Goal: Transaction & Acquisition: Download file/media

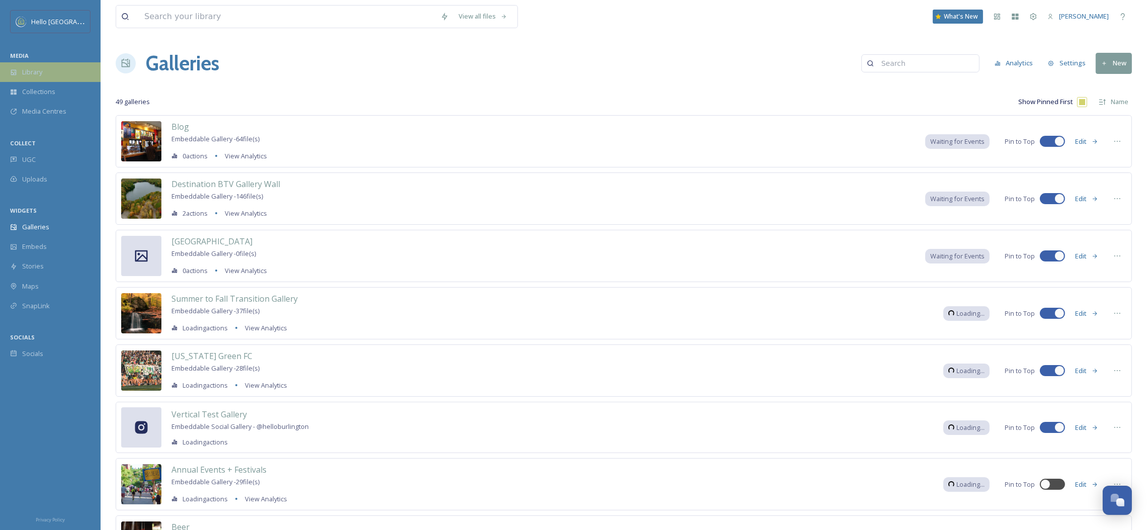
click at [47, 81] on div "Library" at bounding box center [50, 72] width 101 height 20
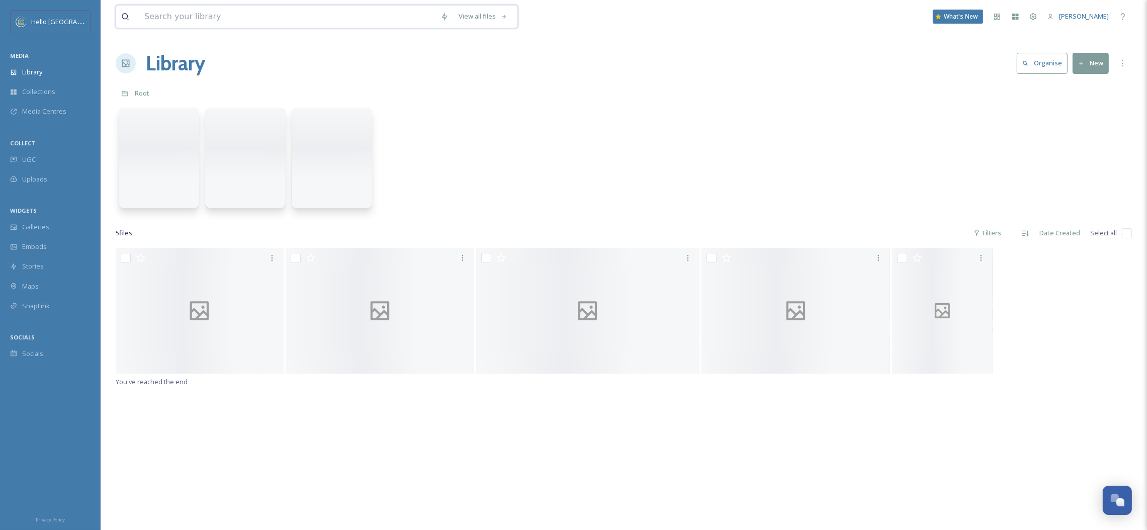
click at [209, 20] on input at bounding box center [287, 17] width 296 height 22
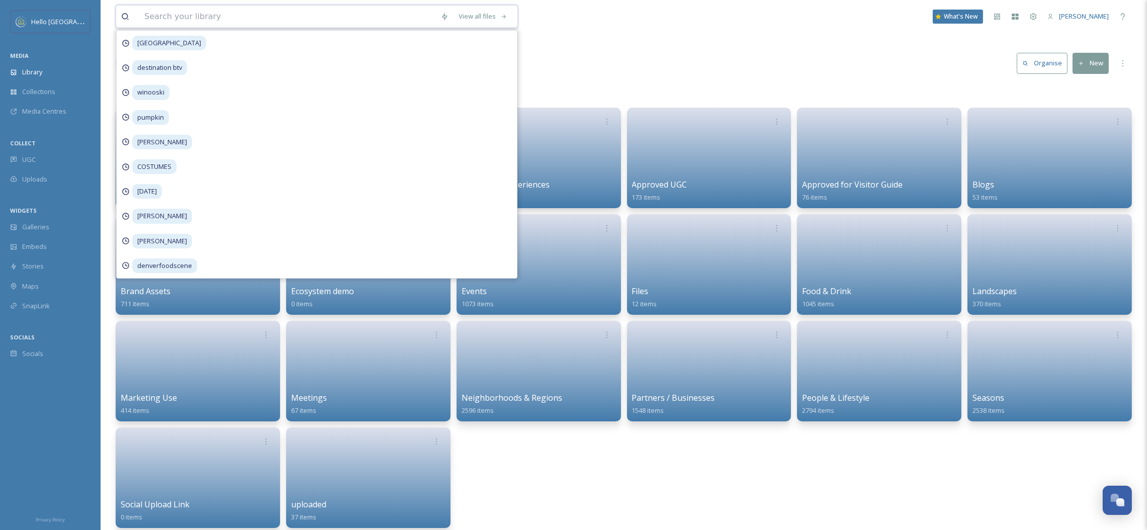
paste input "marjorie.fournie-17985050816696516.jpg"
type input "marjorie.fournie-17985050816696516.jpg"
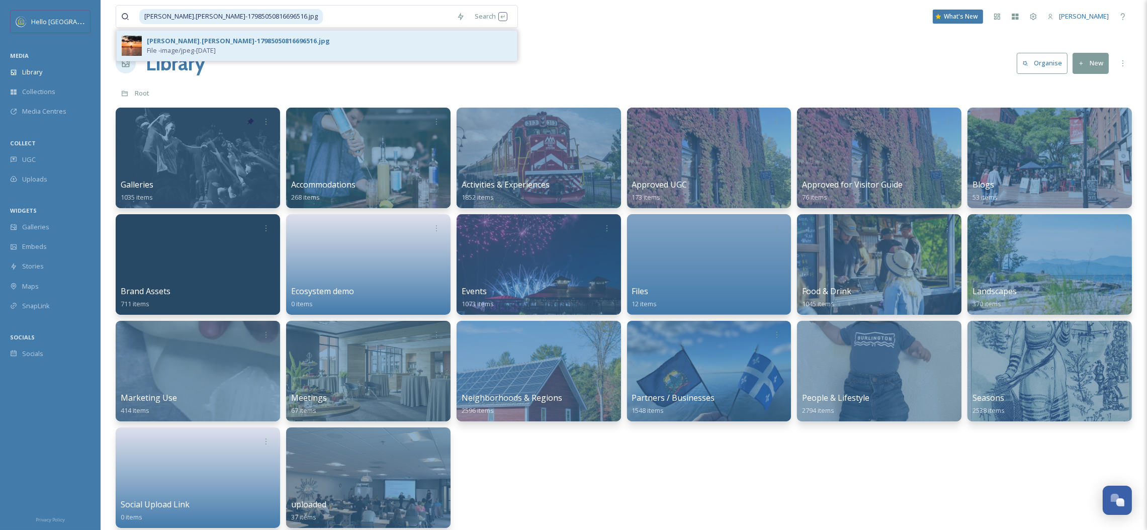
click at [210, 42] on div "marjorie.fournie-17985050816696516.jpg" at bounding box center [238, 41] width 183 height 10
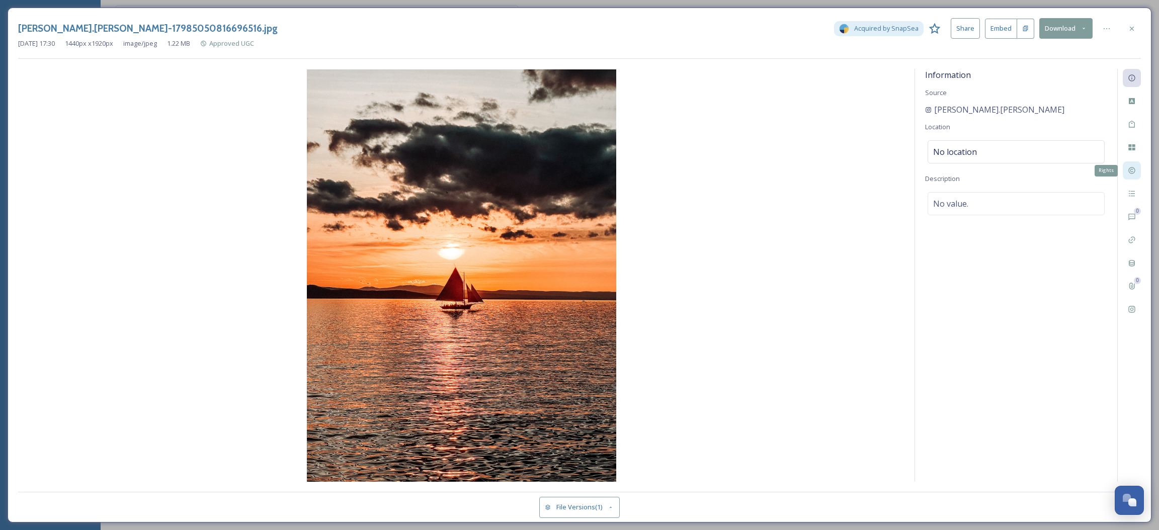
click at [1132, 174] on icon at bounding box center [1131, 170] width 7 height 7
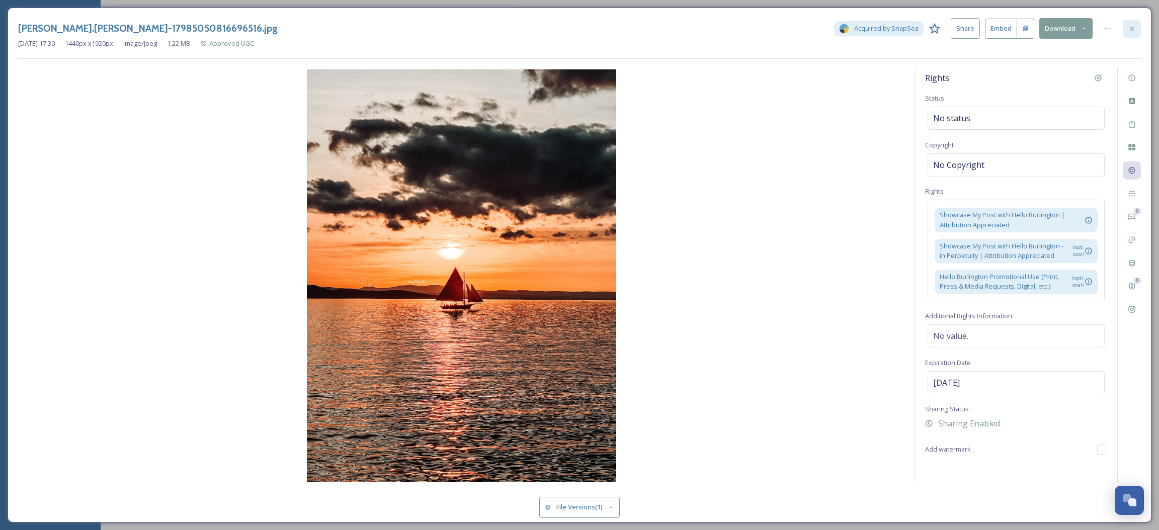
click at [1130, 26] on icon at bounding box center [1132, 29] width 8 height 8
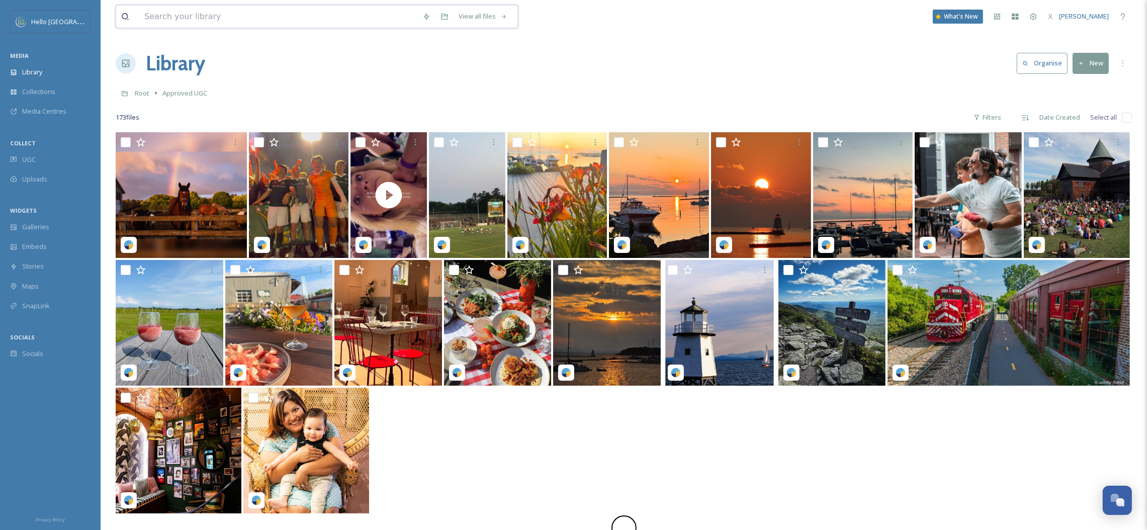
click at [276, 18] on input at bounding box center [278, 17] width 278 height 22
paste input "62538c13-e01f-7e2b-3c4a-0119c4086a77.jpg"
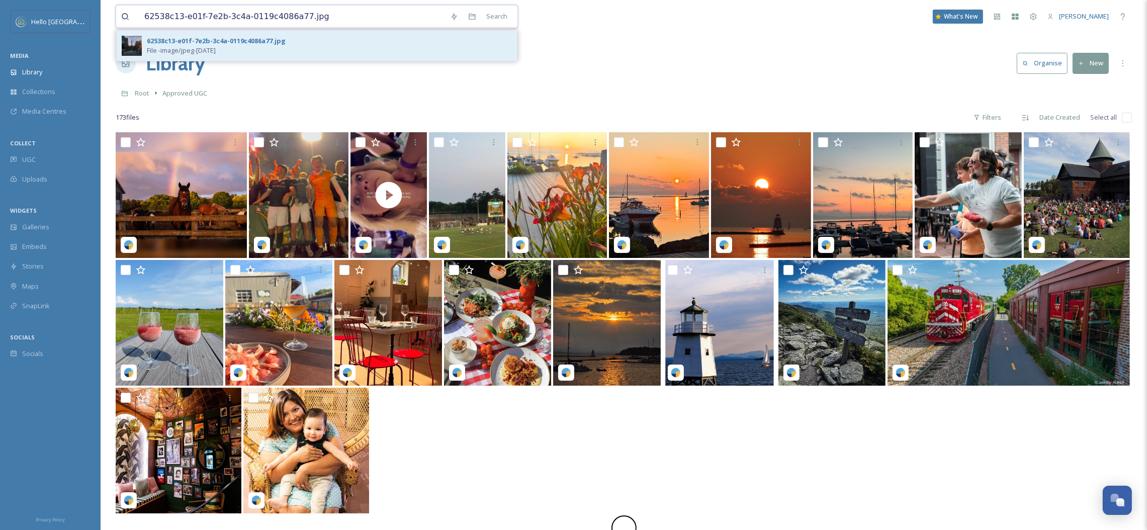
type input "62538c13-e01f-7e2b-3c4a-0119c4086a77.jpg"
click at [268, 39] on div "62538c13-e01f-7e2b-3c4a-0119c4086a77.jpg" at bounding box center [216, 41] width 139 height 10
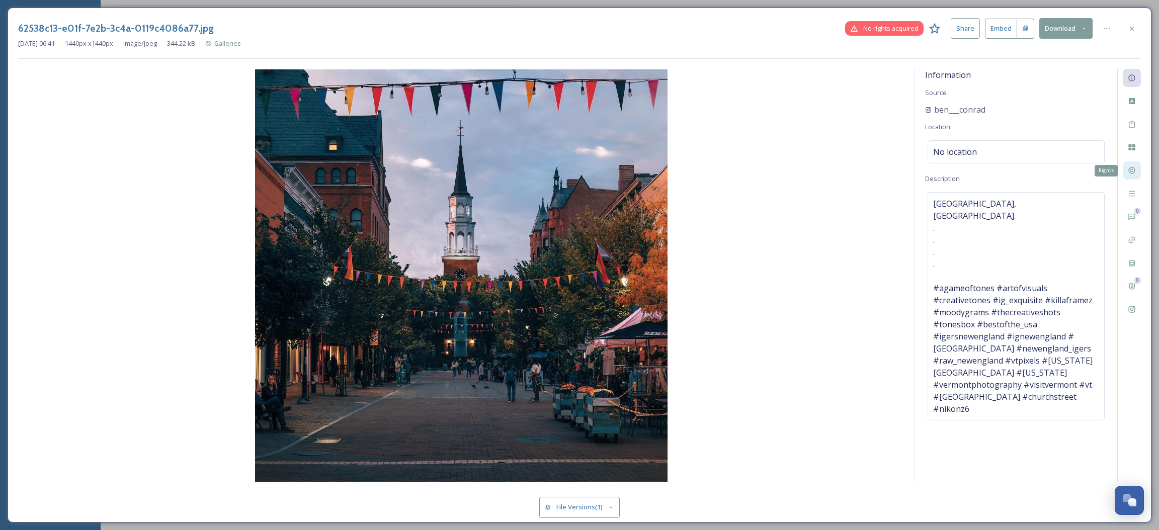
click at [1132, 171] on icon at bounding box center [1132, 170] width 8 height 8
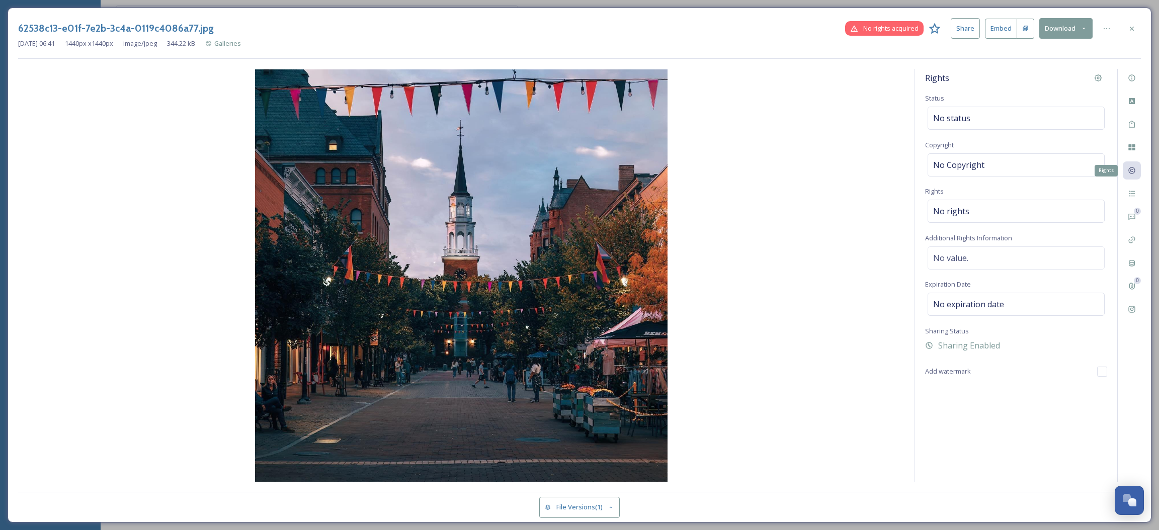
click at [1130, 170] on icon at bounding box center [1132, 170] width 8 height 8
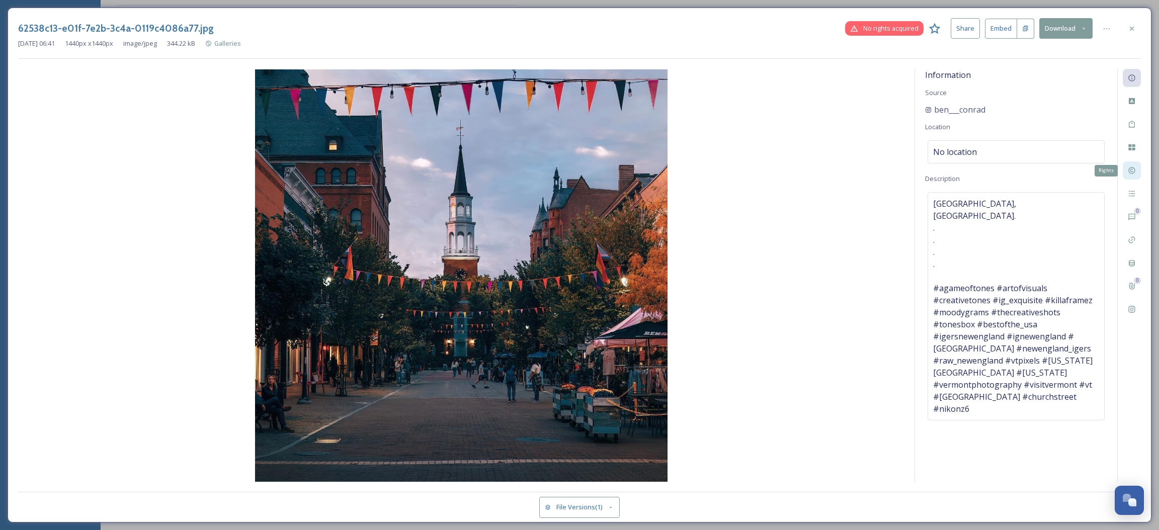
click at [1127, 173] on div "Rights" at bounding box center [1132, 170] width 18 height 18
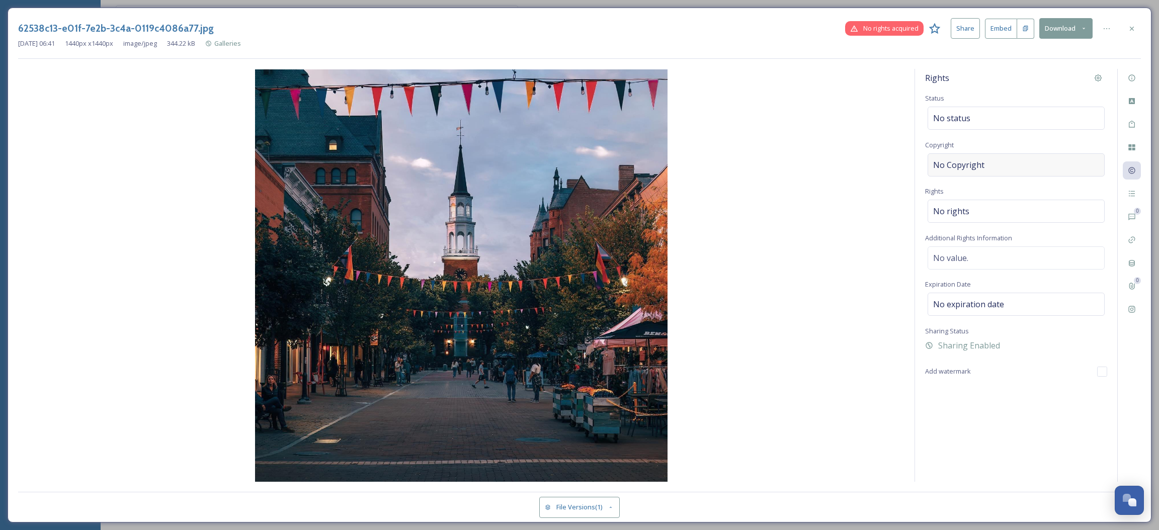
click at [1049, 166] on div "No Copyright" at bounding box center [1016, 164] width 177 height 23
click at [1022, 199] on div "Rights Status No status Copyright Rights No rights Additional Rights Informatio…" at bounding box center [1016, 275] width 202 height 413
click at [1019, 209] on div "No rights" at bounding box center [1016, 211] width 177 height 23
click at [1011, 261] on div "No value." at bounding box center [1016, 257] width 177 height 23
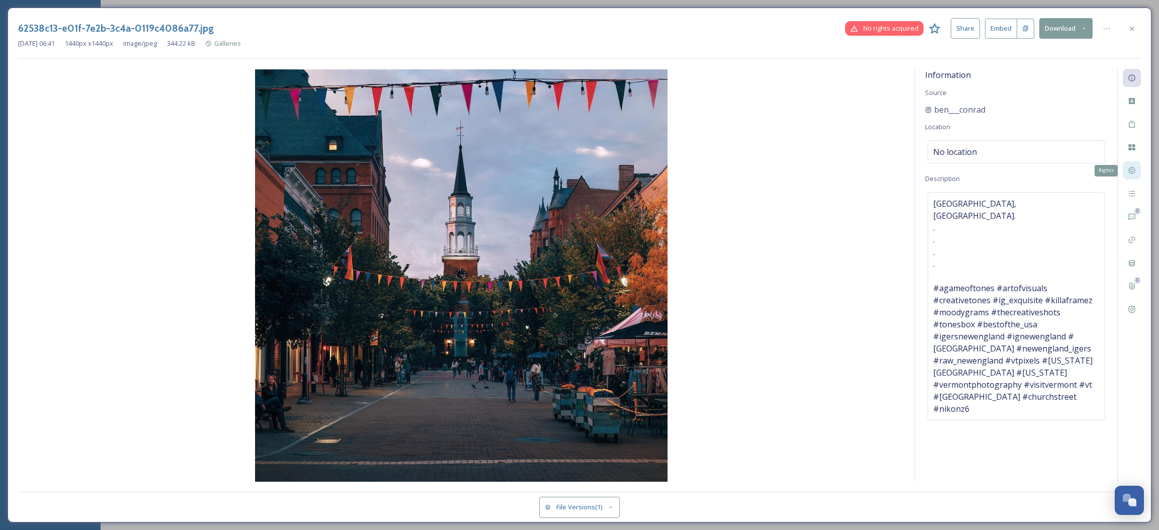
click at [1134, 174] on icon at bounding box center [1132, 170] width 8 height 8
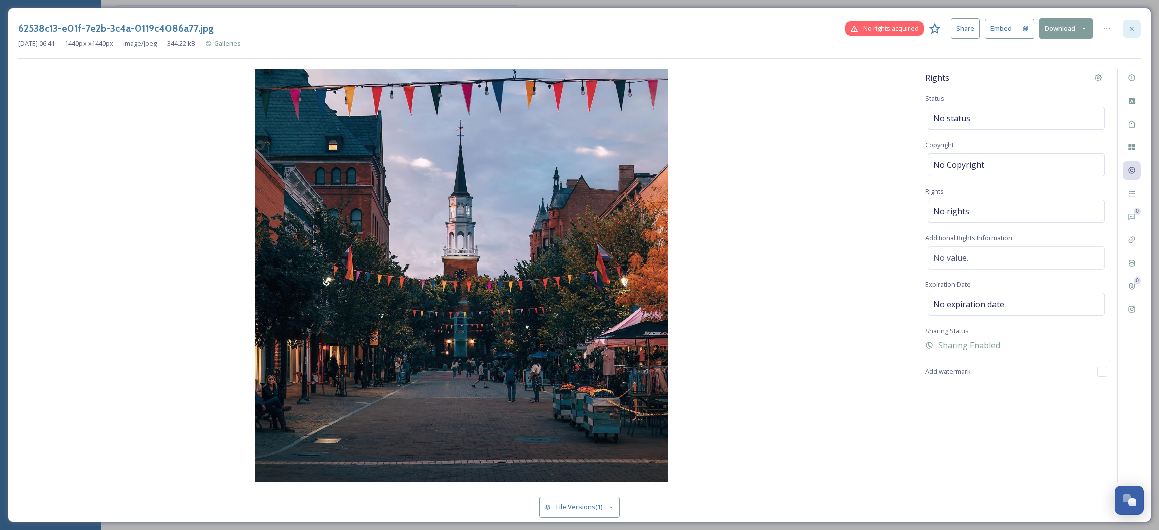
click at [1131, 31] on icon at bounding box center [1132, 29] width 8 height 8
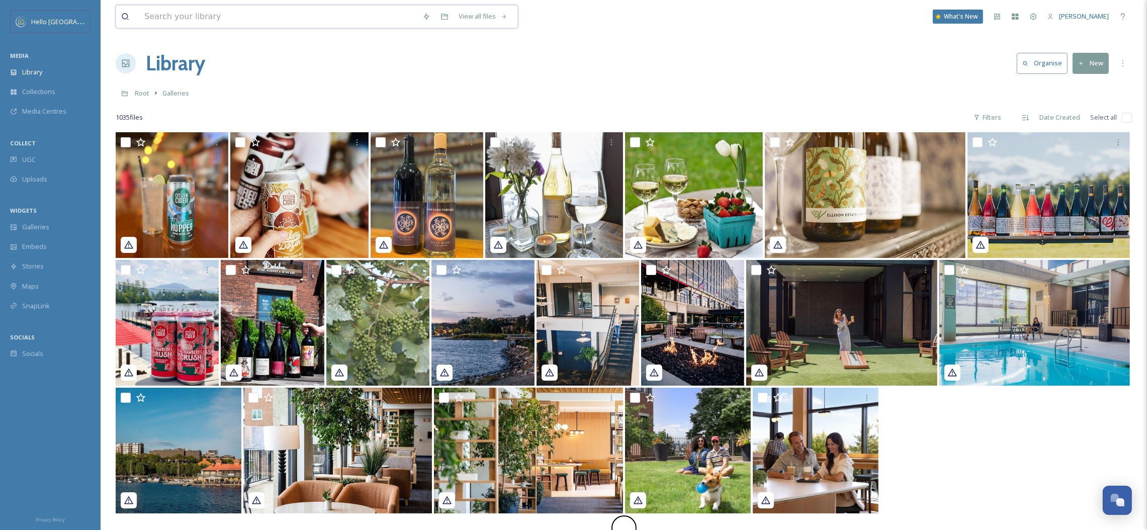
click at [314, 21] on input at bounding box center [278, 17] width 278 height 22
paste input "Hills and Mountains of [US_STATE] by [PERSON_NAME].jpg"
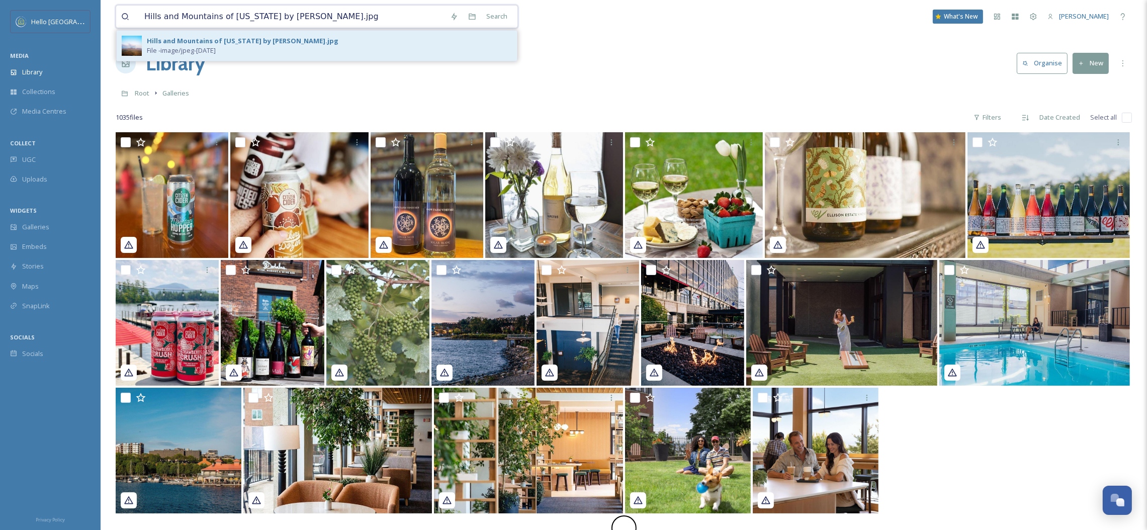
type input "Hills and Mountains of [US_STATE] by [PERSON_NAME].jpg"
click at [312, 36] on div "Hills and Mountains of [US_STATE] by [PERSON_NAME].jpg" at bounding box center [243, 41] width 192 height 10
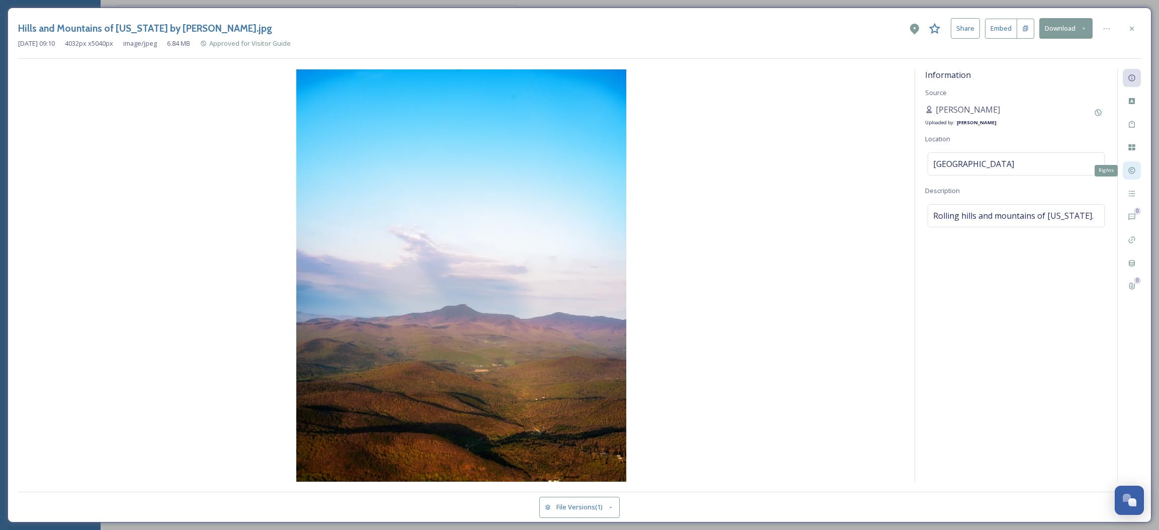
click at [1127, 167] on div "Rights" at bounding box center [1132, 170] width 18 height 18
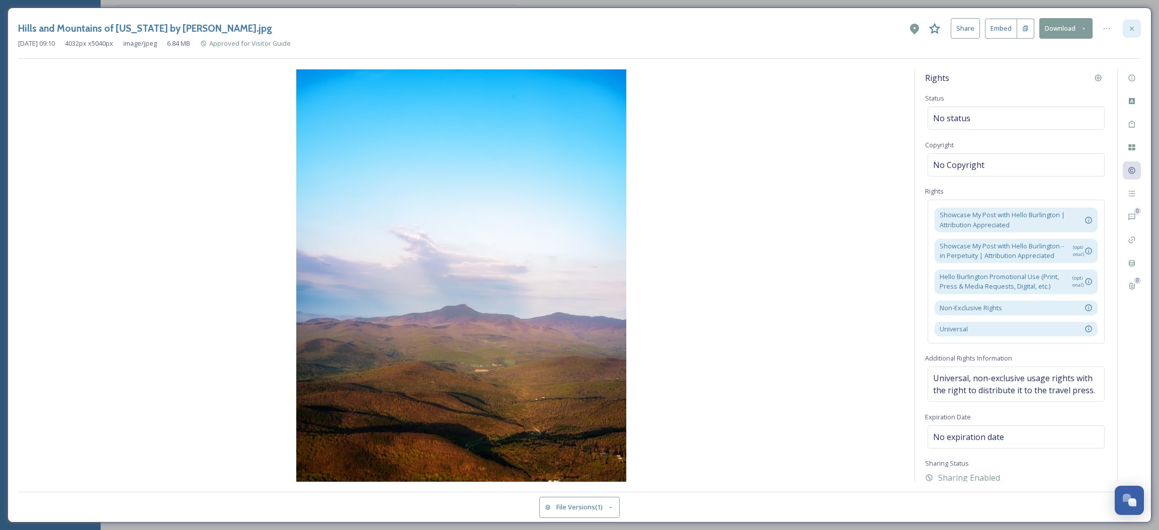
click at [1127, 33] on div at bounding box center [1132, 29] width 18 height 18
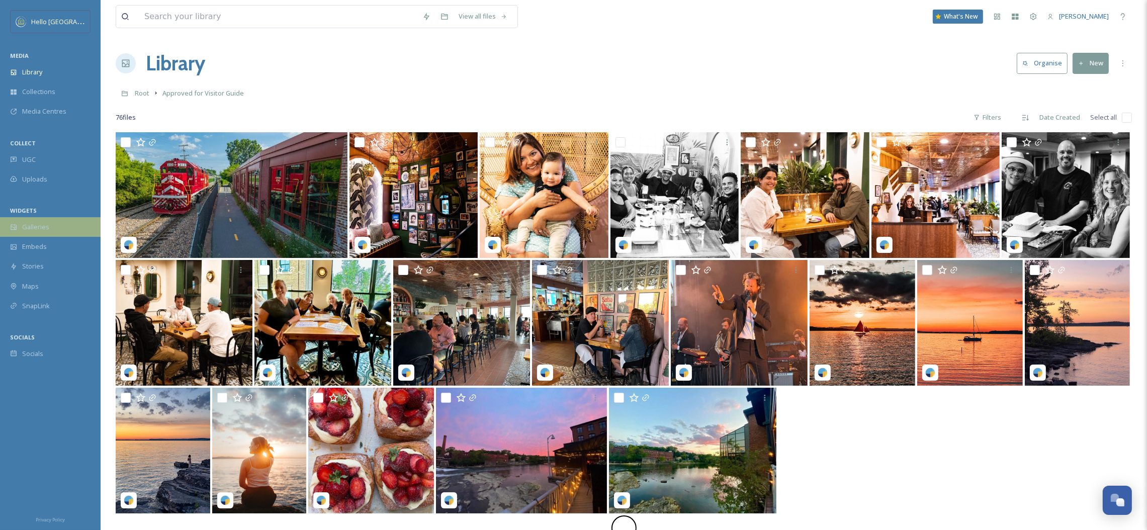
click at [44, 231] on span "Galleries" at bounding box center [35, 227] width 27 height 10
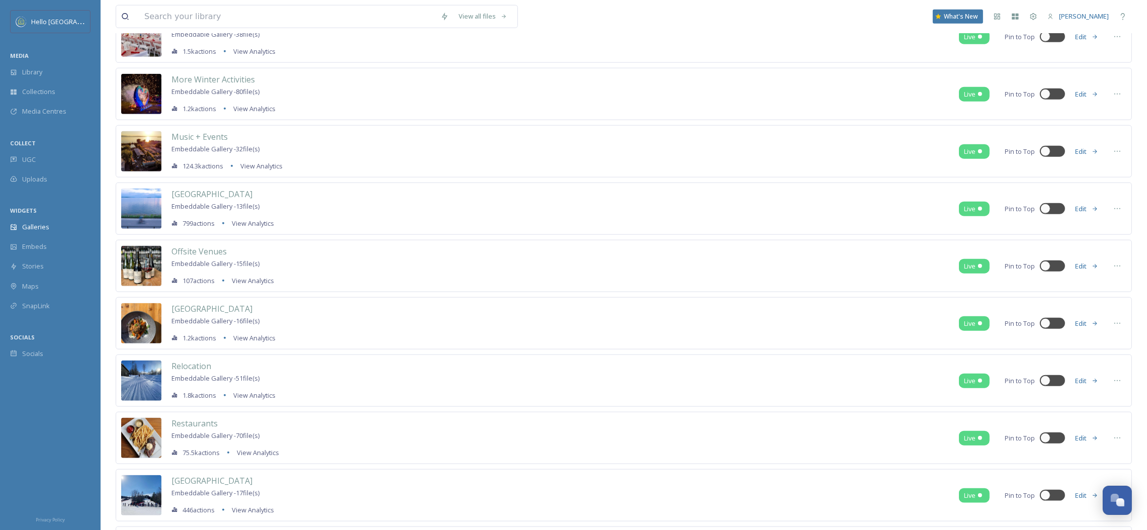
scroll to position [1559, 0]
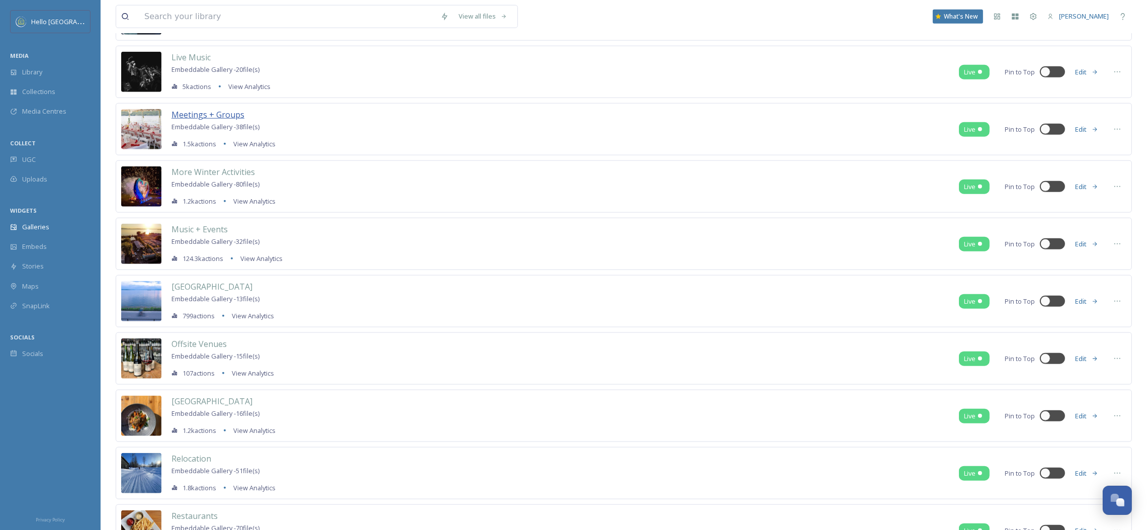
click at [236, 115] on span "Meetings + Groups" at bounding box center [208, 114] width 73 height 11
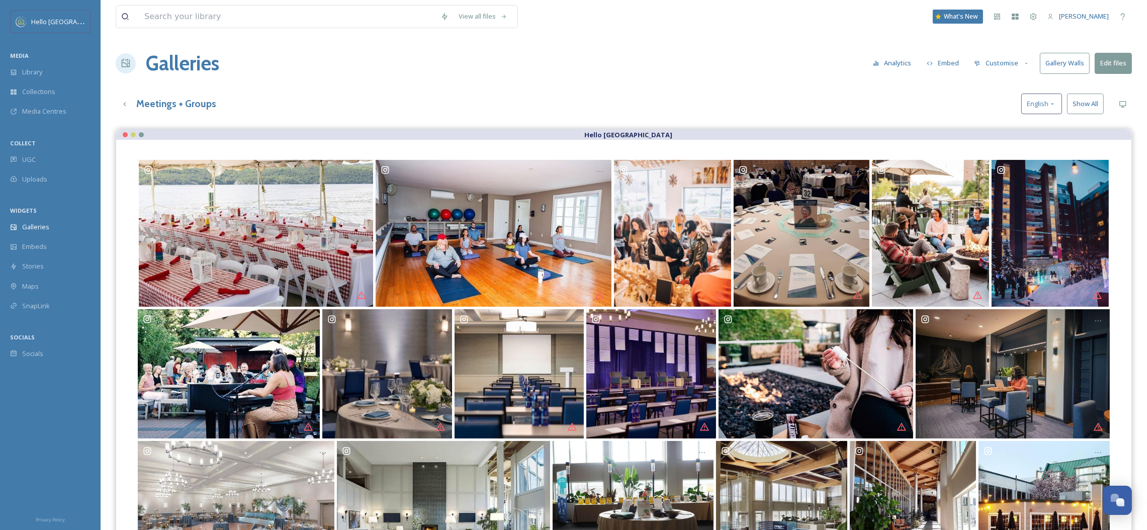
drag, startPoint x: 1101, startPoint y: 60, endPoint x: 968, endPoint y: 68, distance: 132.5
click at [1064, 77] on div "Galleries Analytics Embed Customise Gallery Walls Edit files" at bounding box center [624, 63] width 1017 height 30
click at [937, 63] on button "Embed" at bounding box center [943, 63] width 43 height 20
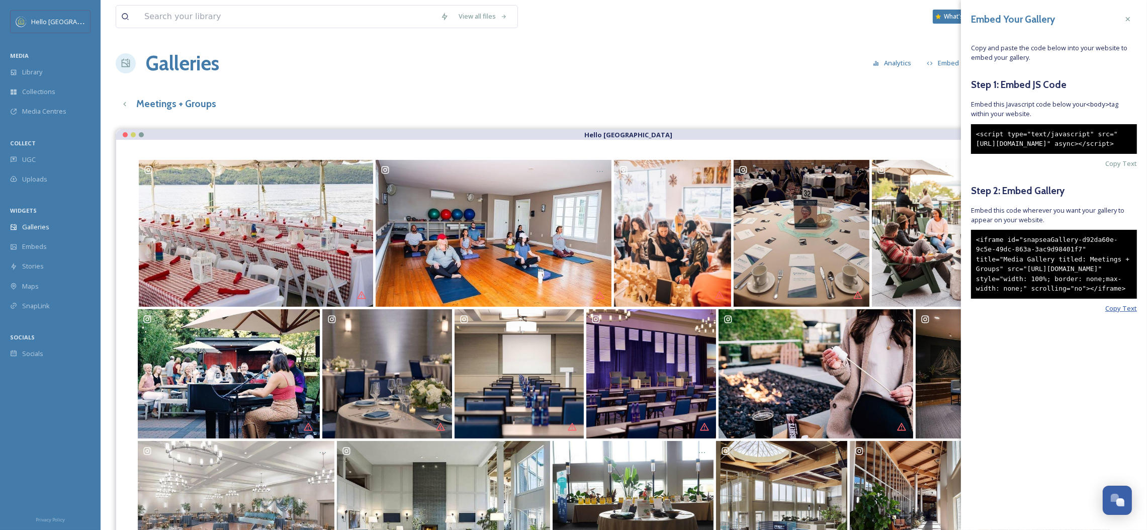
click at [1120, 313] on span "Copy Text" at bounding box center [1122, 309] width 32 height 10
click at [49, 74] on div "Library" at bounding box center [50, 72] width 101 height 20
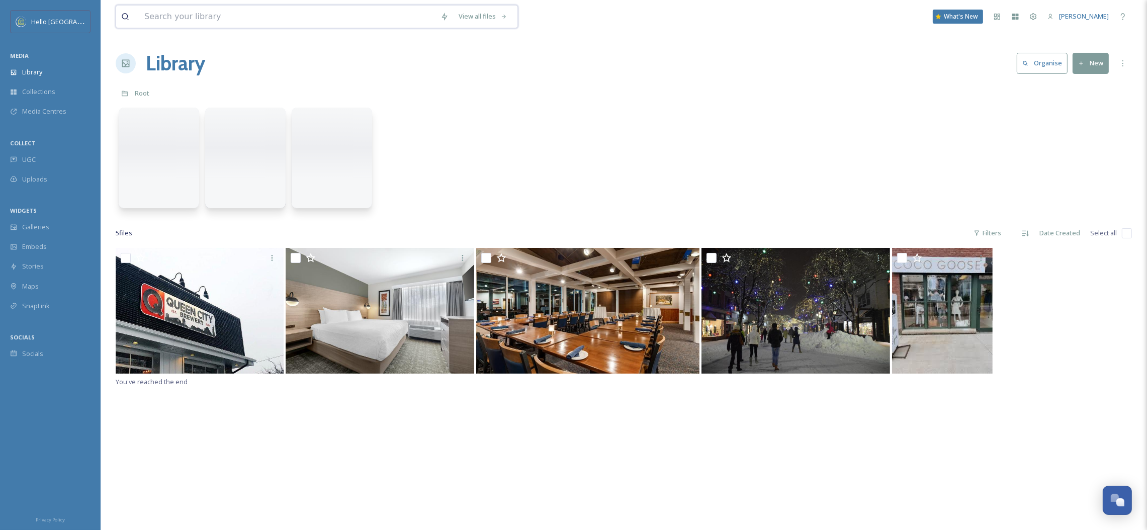
click at [198, 18] on input at bounding box center [287, 17] width 296 height 22
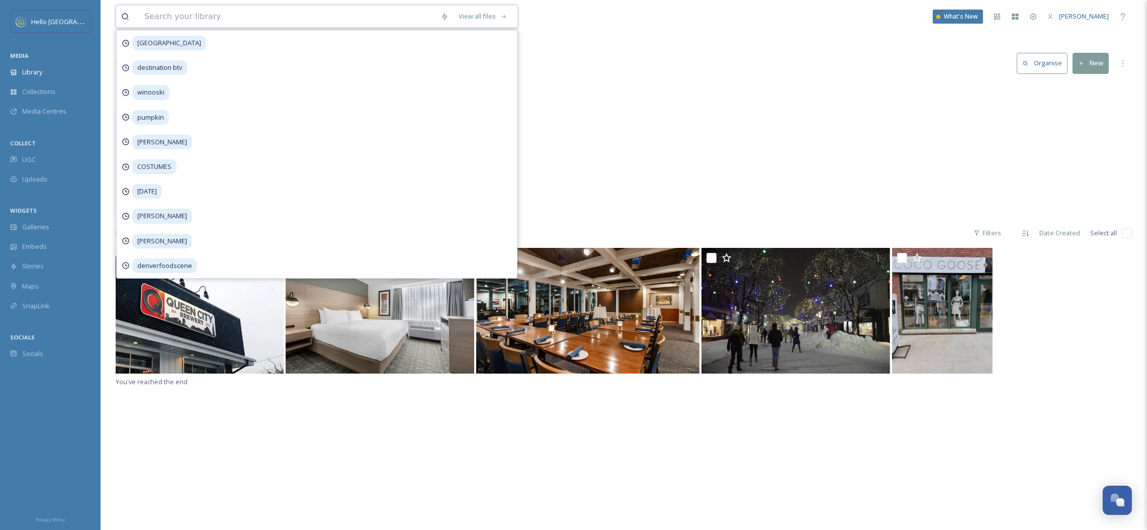
paste input "62538c13-e01f-7e2b-3c4a-0119c4086a77.jpg"
type input "62538c13-e01f-7e2b-3c4a-0119c4086a77.jpg"
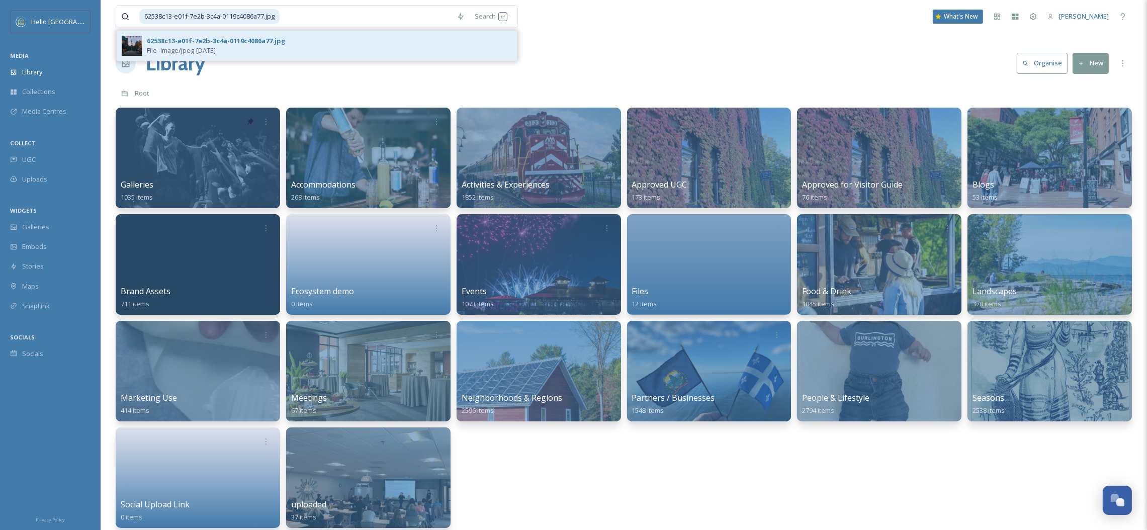
click at [216, 48] on span "File - image/jpeg - [DATE]" at bounding box center [181, 51] width 69 height 10
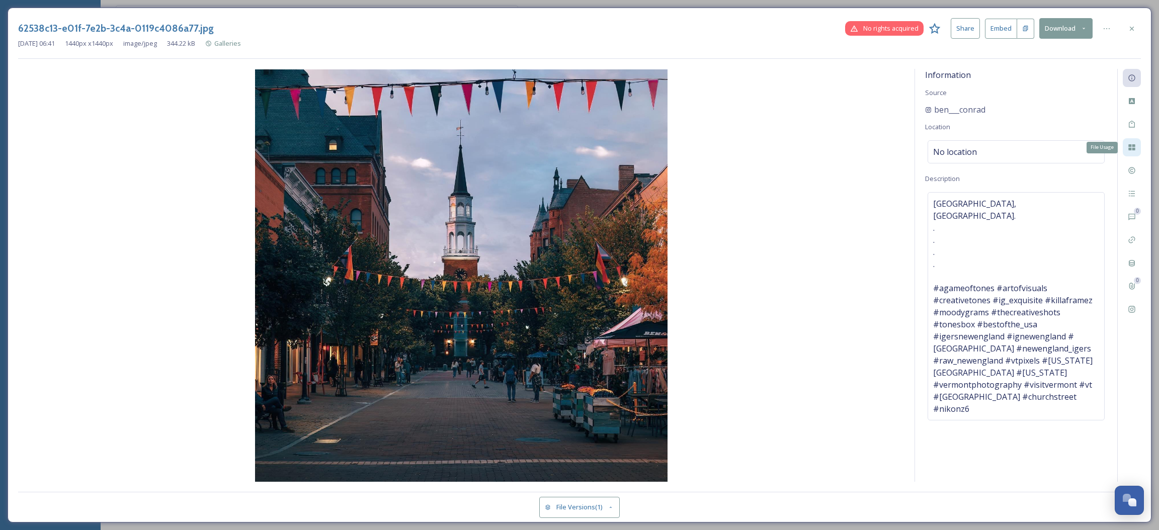
click at [1129, 144] on icon at bounding box center [1132, 147] width 8 height 8
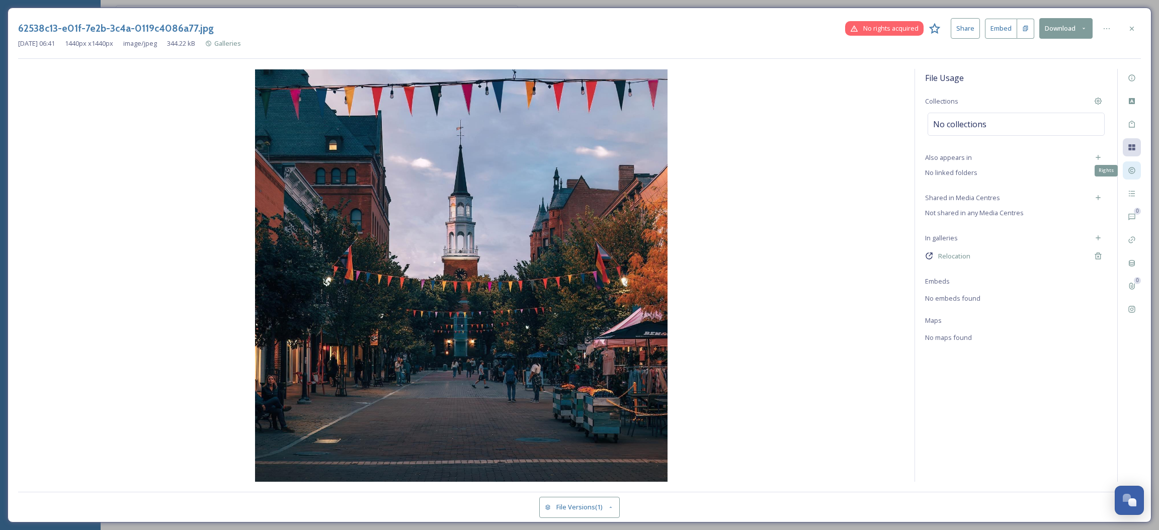
click at [1130, 165] on div "Rights" at bounding box center [1132, 170] width 18 height 18
click at [1135, 28] on icon at bounding box center [1132, 29] width 8 height 8
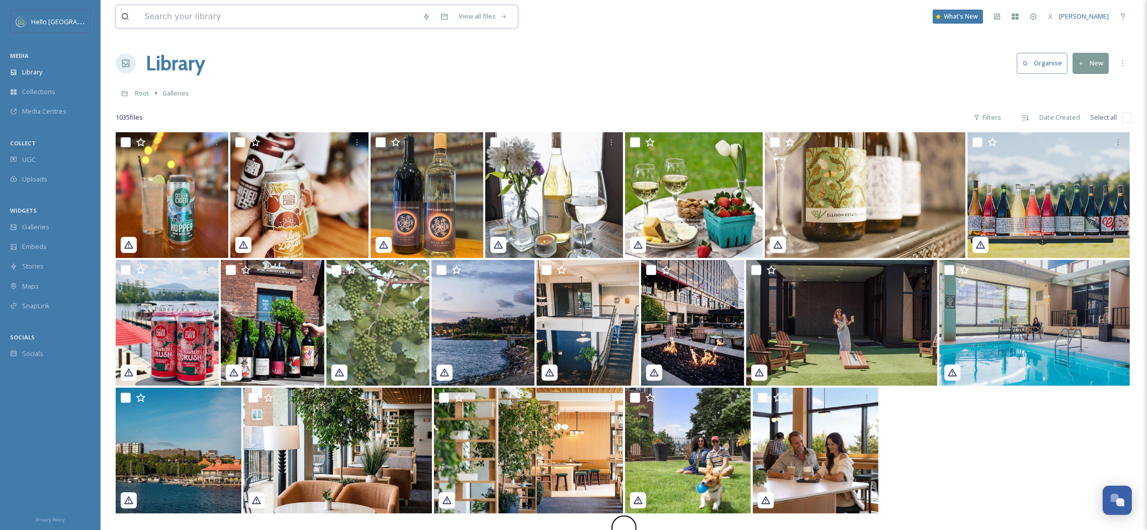
click at [403, 14] on input at bounding box center [278, 17] width 278 height 22
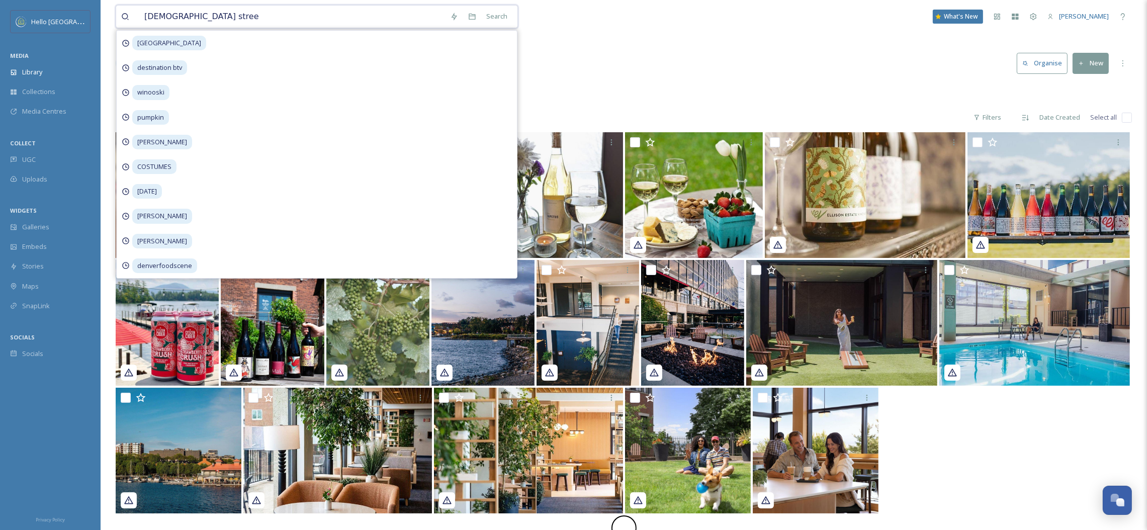
type input "[GEOGRAPHIC_DATA]"
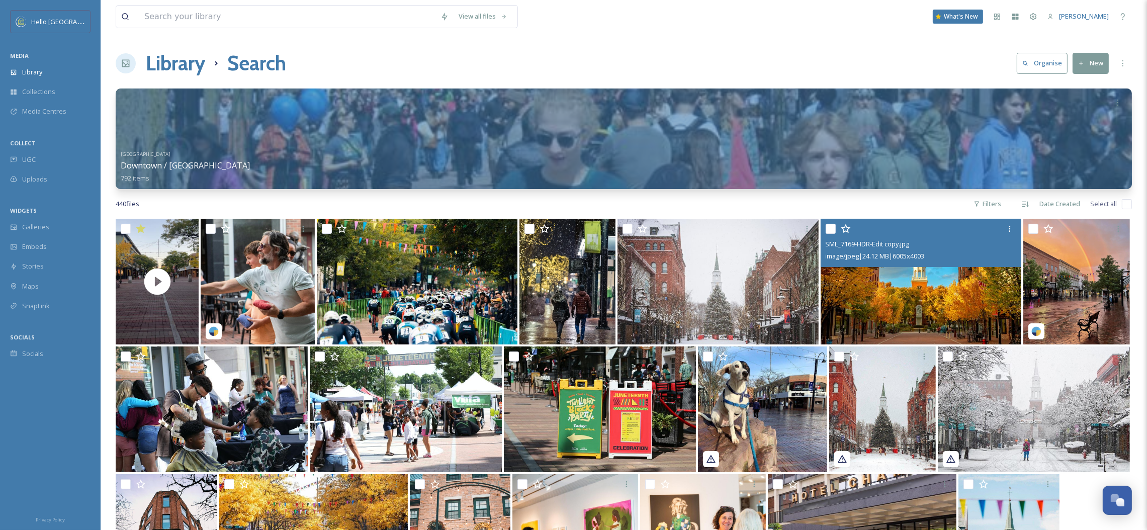
click at [940, 262] on div "image/jpeg | 24.12 MB | 6005 x 4003" at bounding box center [923, 256] width 194 height 12
click at [919, 294] on img at bounding box center [921, 282] width 201 height 126
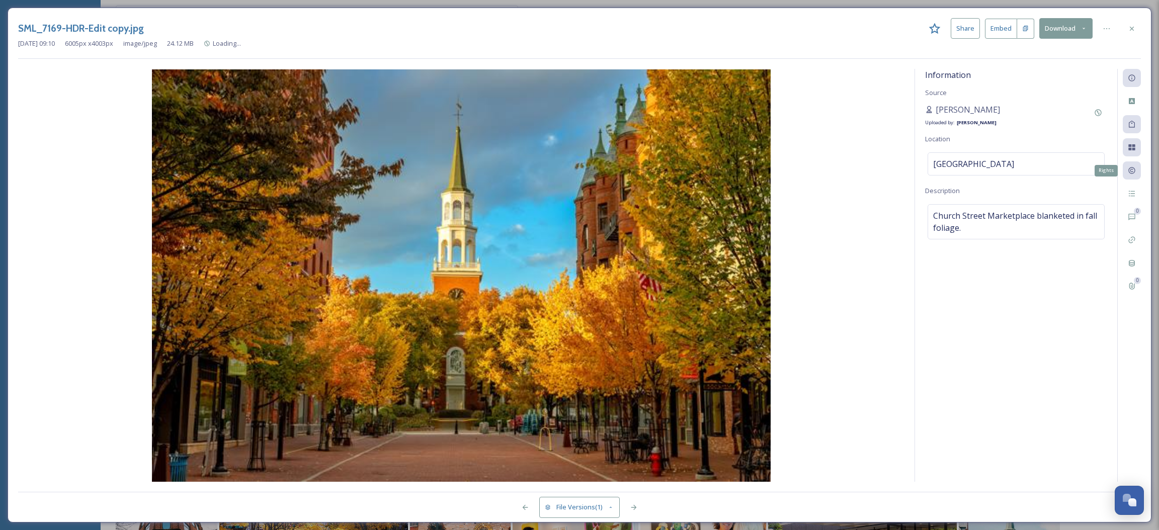
click at [1126, 170] on div "Rights" at bounding box center [1132, 170] width 18 height 18
click at [1127, 170] on div "Rights" at bounding box center [1132, 170] width 18 height 18
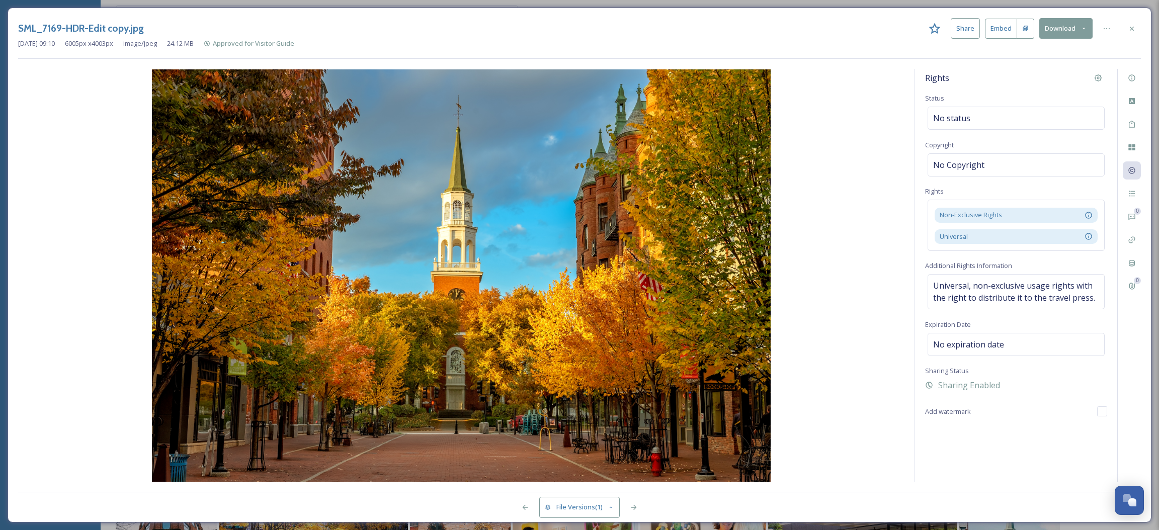
click at [1058, 32] on button "Download" at bounding box center [1065, 28] width 53 height 21
click at [1051, 64] on div "Download Large (2000 x 1333)" at bounding box center [1039, 71] width 105 height 20
